Goal: Task Accomplishment & Management: Manage account settings

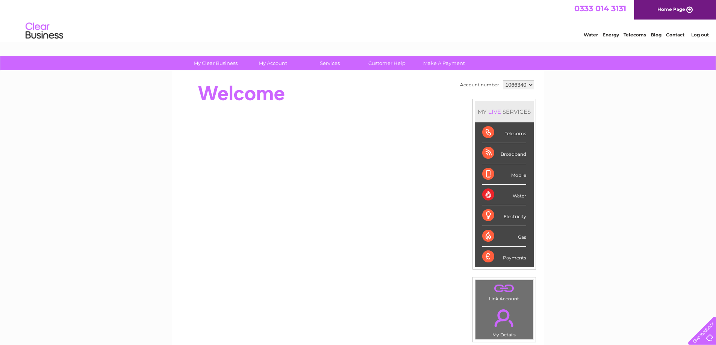
click at [523, 86] on select "1066340 1071290 1117128" at bounding box center [518, 84] width 31 height 9
click at [527, 86] on select "1066340 1071290 1117128" at bounding box center [518, 84] width 31 height 9
select select "1117128"
click at [503, 80] on select "1066340 1071290 1117128" at bounding box center [518, 84] width 31 height 9
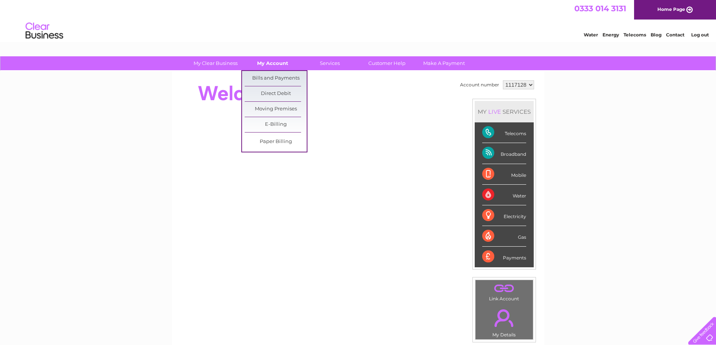
click at [277, 61] on link "My Account" at bounding box center [273, 63] width 62 height 14
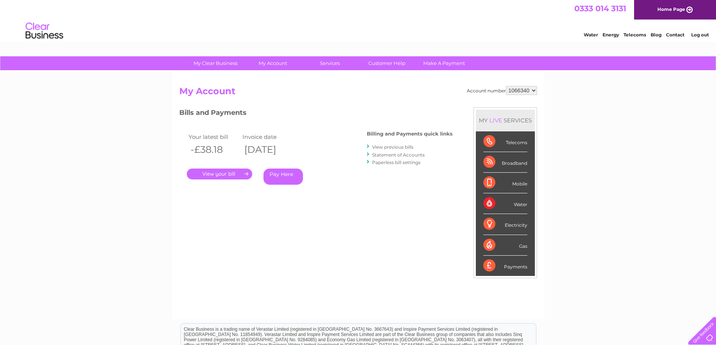
click at [515, 89] on select "1066340 1071290 1117128" at bounding box center [521, 90] width 31 height 9
select select "1071290"
click at [506, 86] on select "1066340 1071290 1117128" at bounding box center [521, 90] width 31 height 9
click at [527, 89] on select "1066340 1071290 1117128" at bounding box center [521, 90] width 31 height 9
select select "1066340"
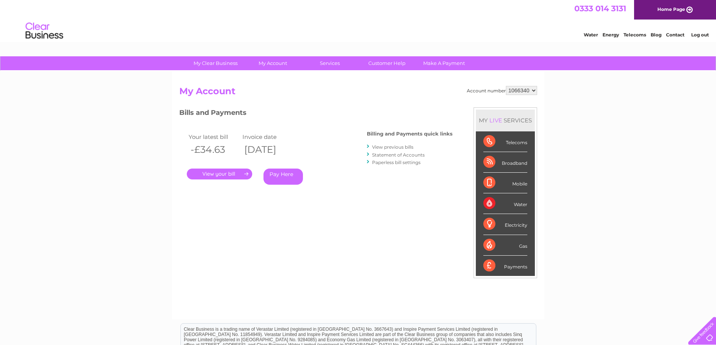
click at [506, 86] on select "1066340 1071290 1117128" at bounding box center [521, 90] width 31 height 9
click at [534, 88] on select "1066340 1071290 1117128" at bounding box center [521, 90] width 31 height 9
select select "1117128"
click at [506, 86] on select "1066340 1071290 1117128" at bounding box center [521, 90] width 31 height 9
click at [222, 174] on link "." at bounding box center [219, 174] width 65 height 11
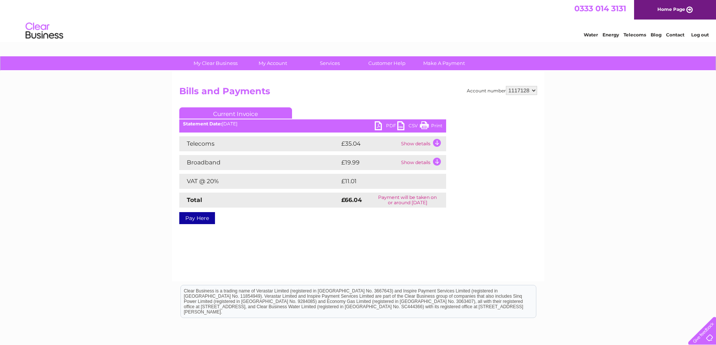
click at [382, 128] on link "PDF" at bounding box center [386, 126] width 23 height 11
